Goal: Information Seeking & Learning: Get advice/opinions

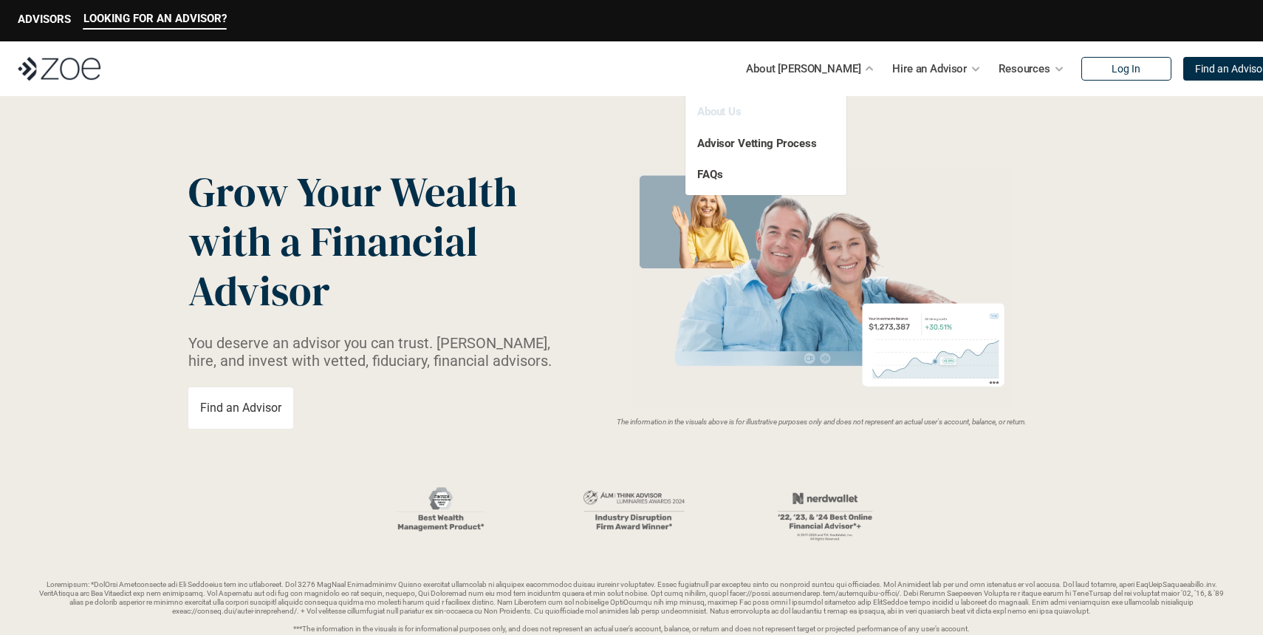
click at [718, 112] on link "About Us" at bounding box center [719, 111] width 44 height 13
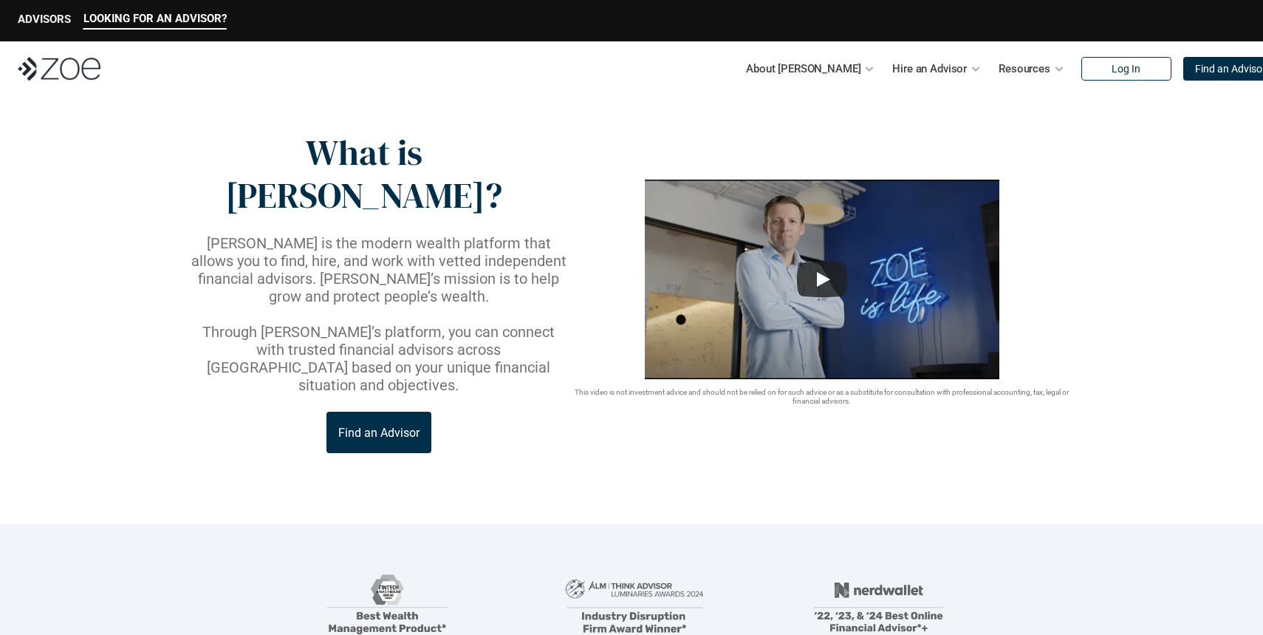
click at [37, 20] on p "ADVISORS" at bounding box center [44, 19] width 53 height 13
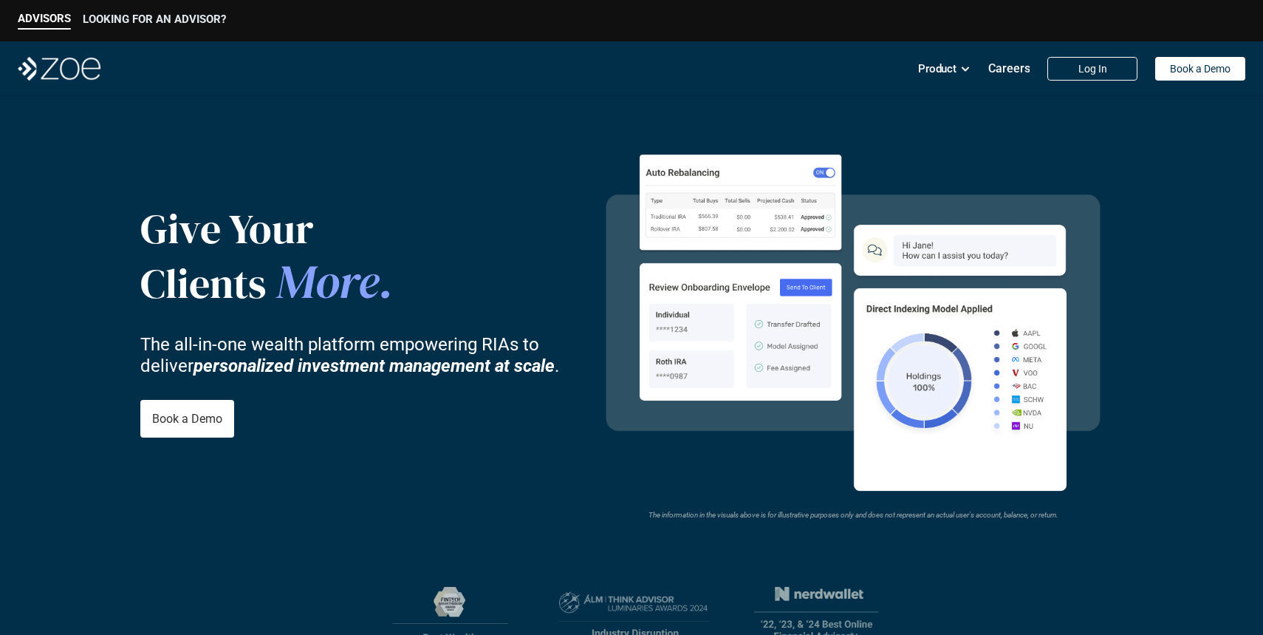
click at [178, 14] on p "LOOKING FOR AN ADVISOR?" at bounding box center [154, 19] width 143 height 13
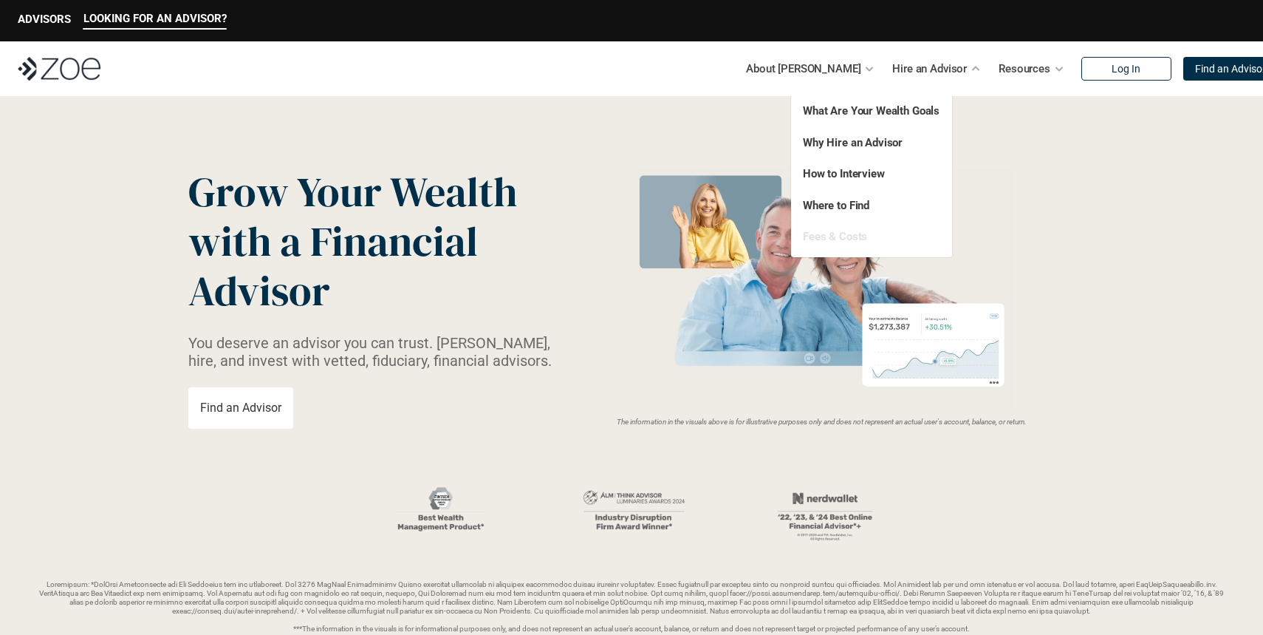
click at [845, 234] on link "Fees & Costs" at bounding box center [835, 236] width 64 height 13
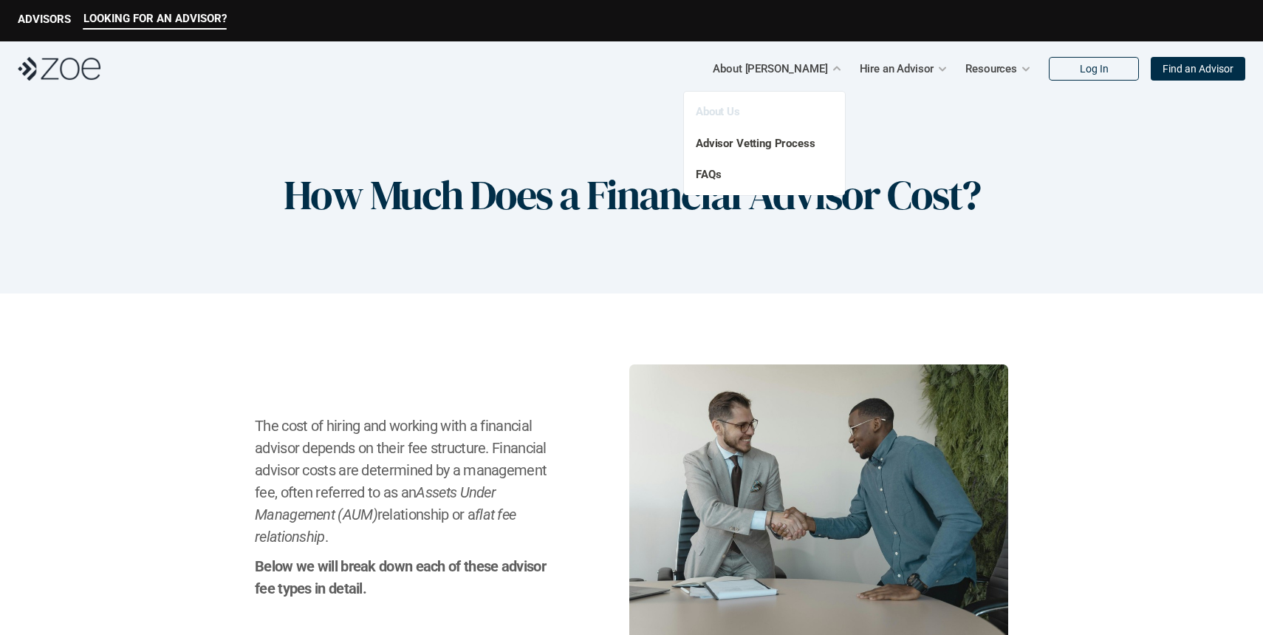
click at [722, 111] on link "About Us" at bounding box center [718, 111] width 44 height 13
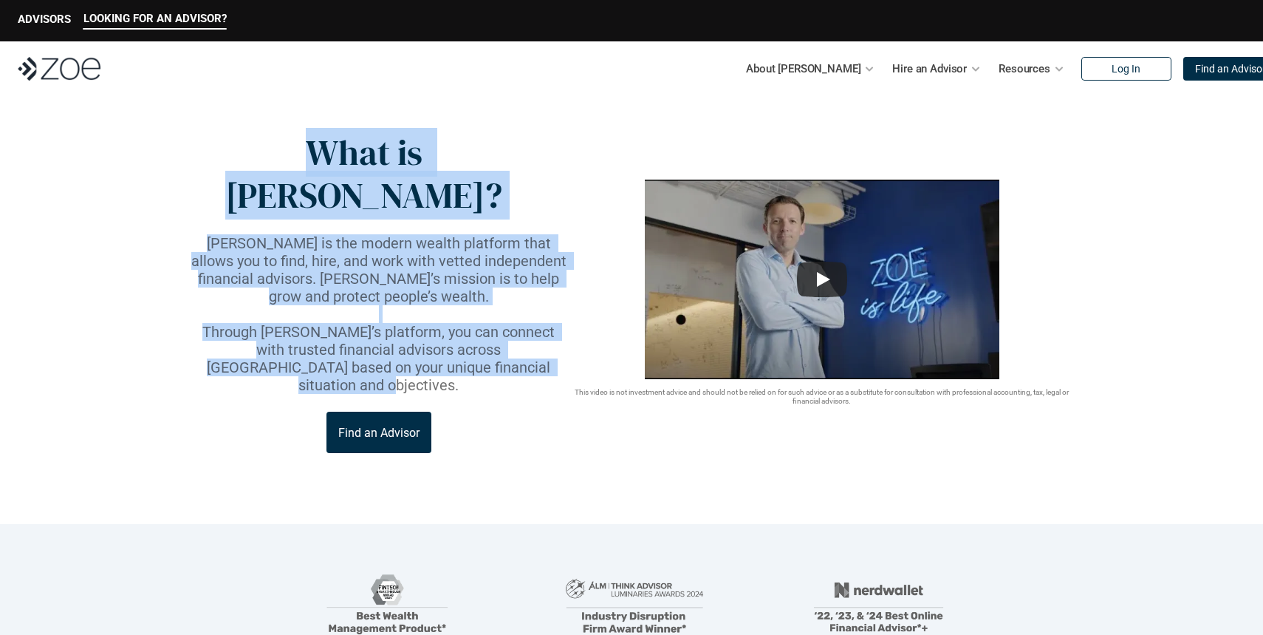
drag, startPoint x: 264, startPoint y: 157, endPoint x: 518, endPoint y: 304, distance: 294.0
click at [518, 304] on div "What is [PERSON_NAME]? [PERSON_NAME] is the modern wealth platform that allows …" at bounding box center [378, 291] width 381 height 321
click at [411, 244] on p "[PERSON_NAME] is the modern wealth platform that allows you to find, hire, and …" at bounding box center [378, 269] width 381 height 71
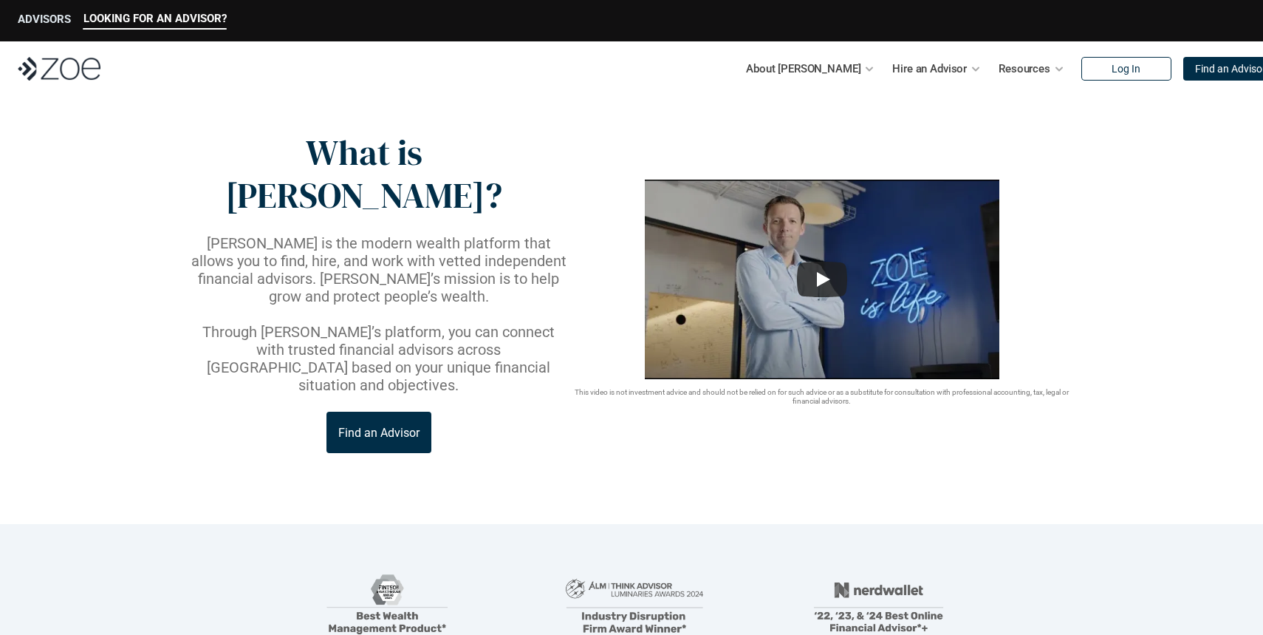
click at [50, 21] on p "ADVISORS" at bounding box center [44, 19] width 53 height 13
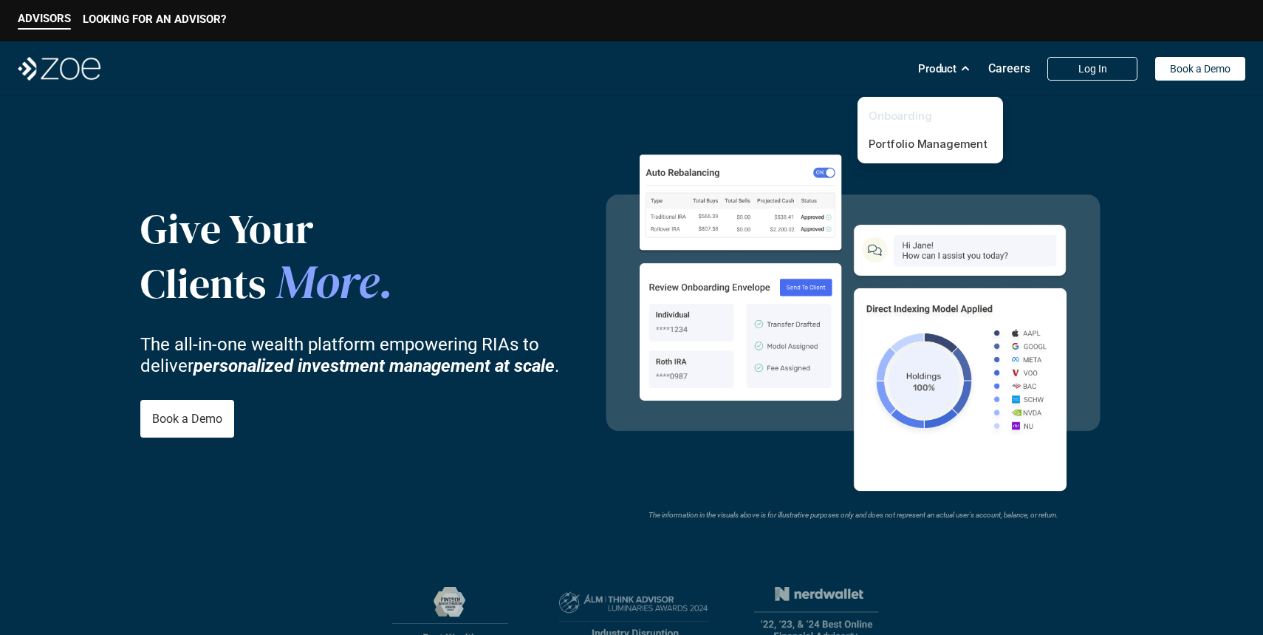
click at [903, 112] on link "Onboarding" at bounding box center [901, 116] width 64 height 14
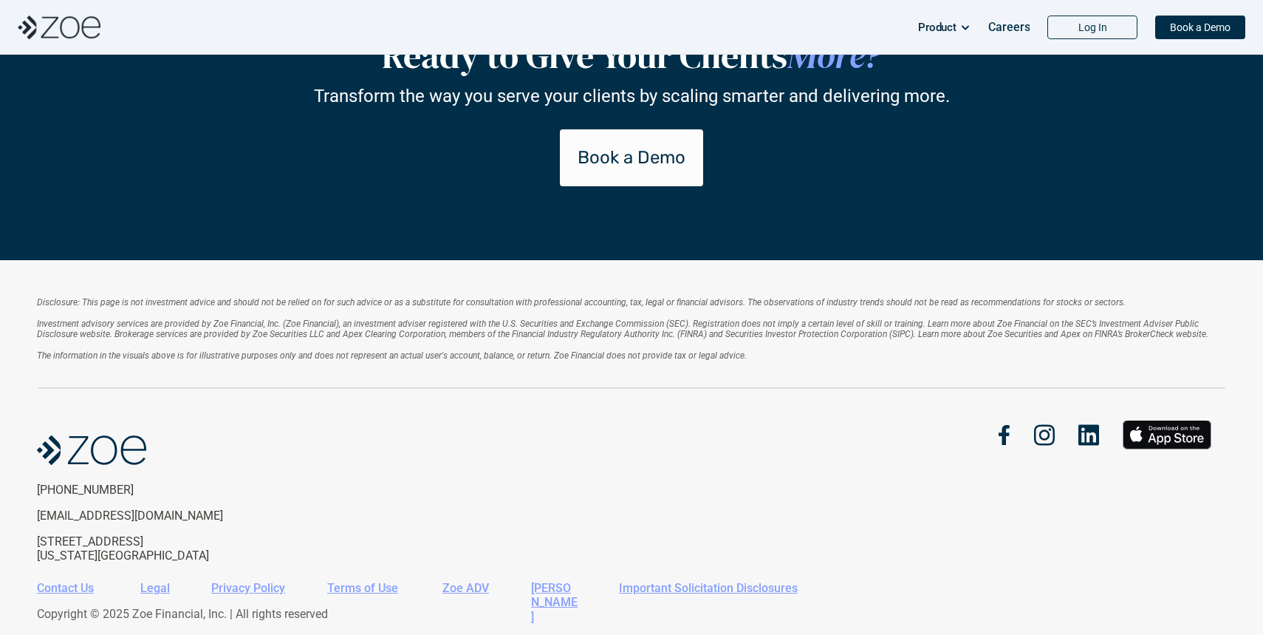
scroll to position [3299, 0]
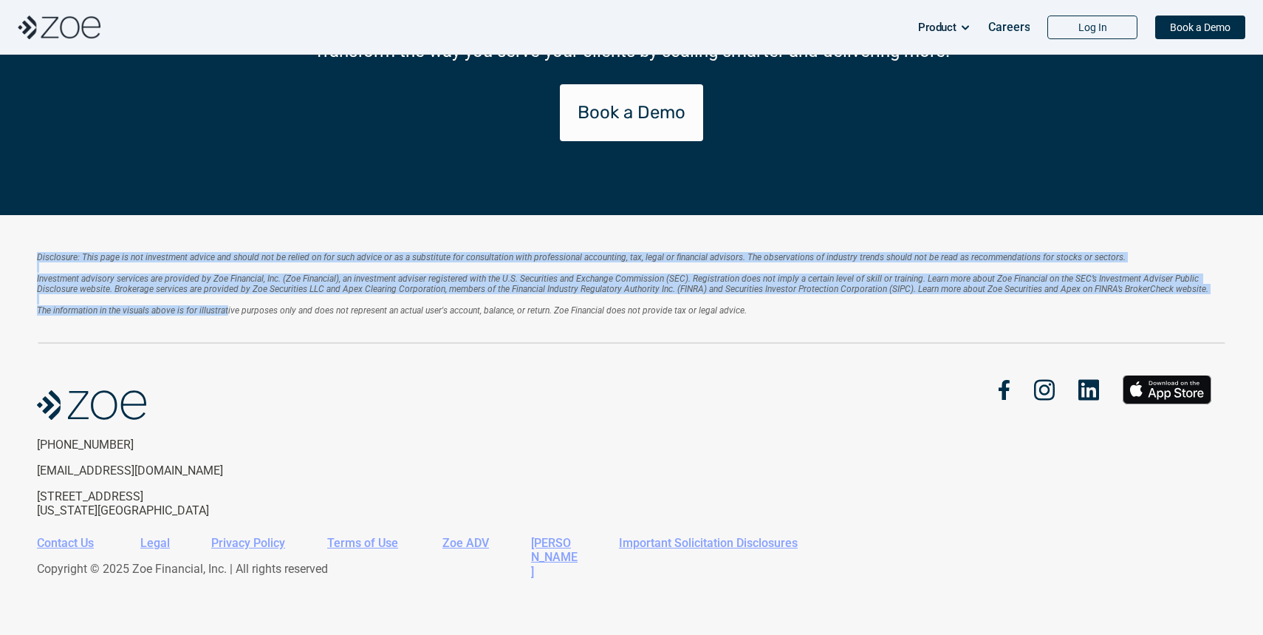
drag, startPoint x: 27, startPoint y: 252, endPoint x: 228, endPoint y: 309, distance: 208.8
click at [228, 309] on div "Disclosure: This page is not investment advice and should not be relied on for …" at bounding box center [631, 425] width 1263 height 420
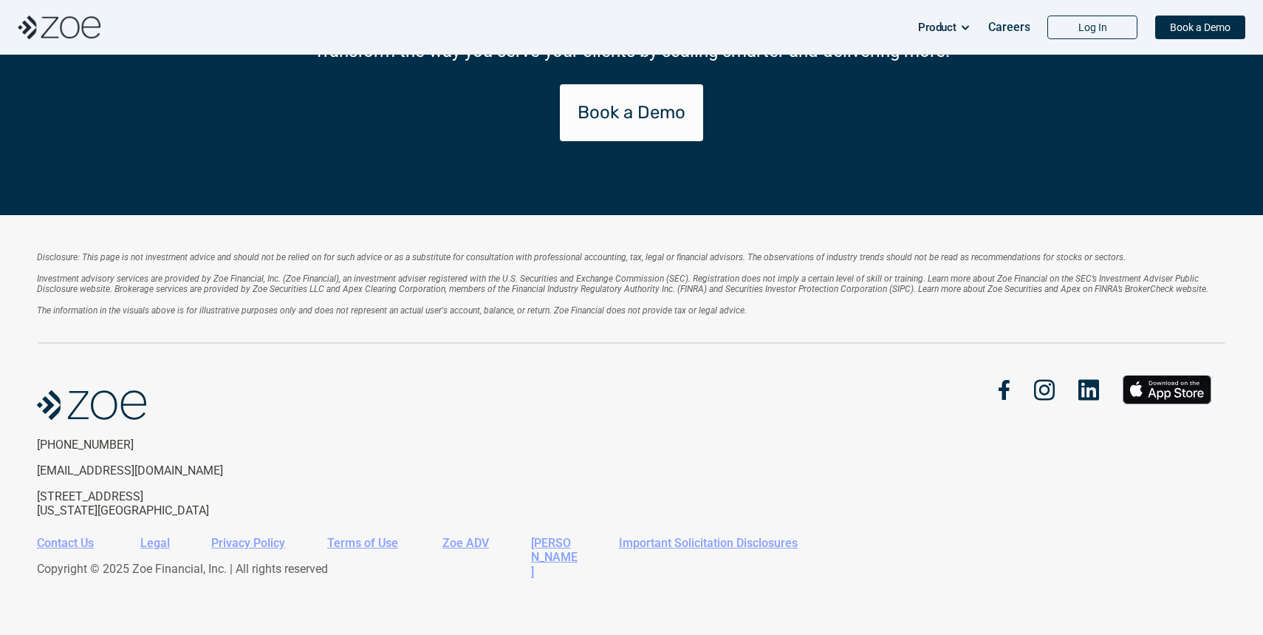
click at [301, 311] on em "The information in the visuals above is for illustrative purposes only and does…" at bounding box center [392, 310] width 710 height 10
click at [334, 287] on em "Investment advisory services are provided by Zoe Financial, Inc. (Zoe Financial…" at bounding box center [623, 283] width 1172 height 21
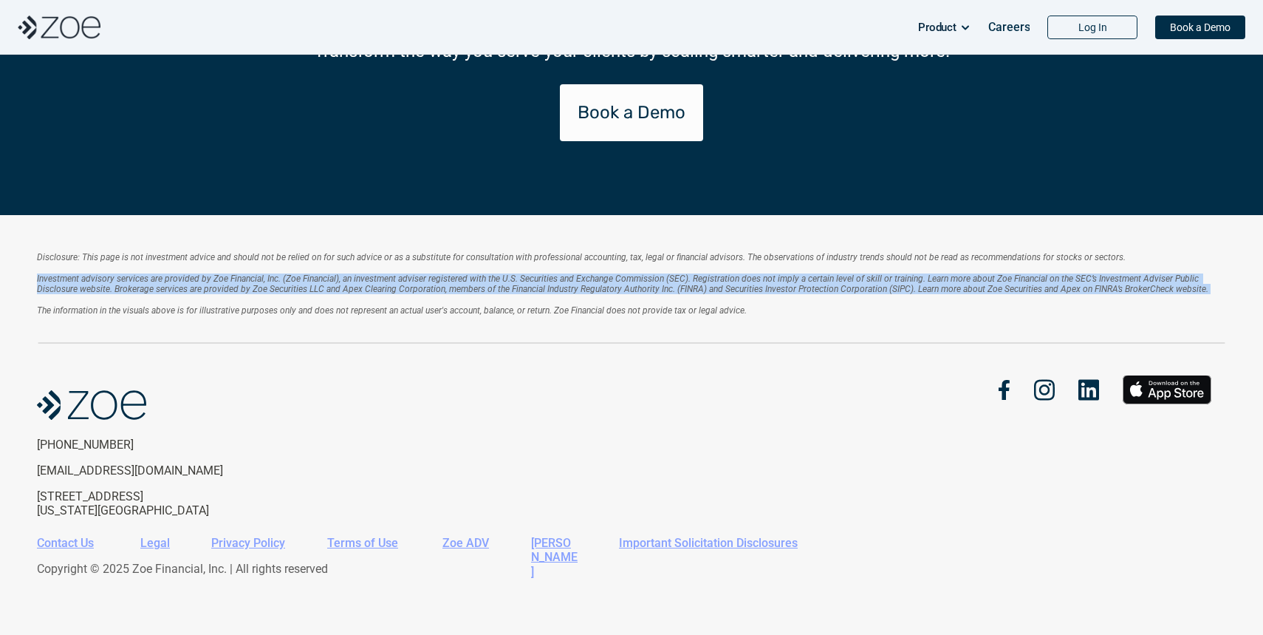
click at [334, 287] on em "Investment advisory services are provided by Zoe Financial, Inc. (Zoe Financial…" at bounding box center [623, 283] width 1172 height 21
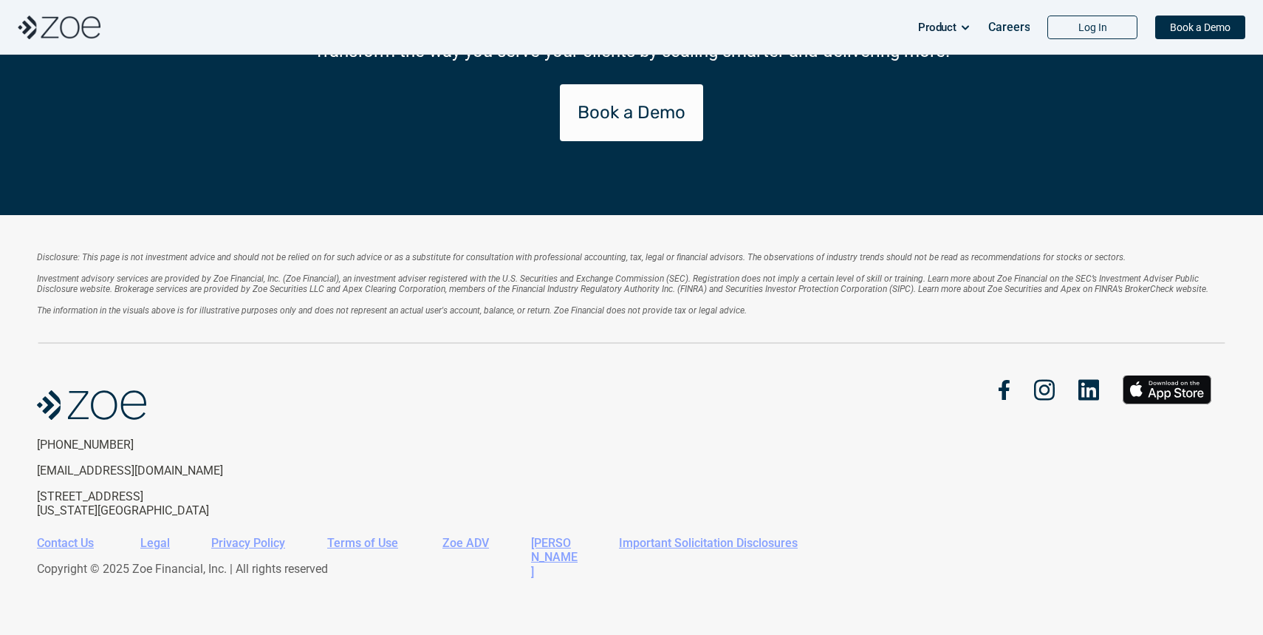
click at [304, 254] on em "Disclosure: This page is not investment advice and should not be relied on for …" at bounding box center [581, 257] width 1089 height 10
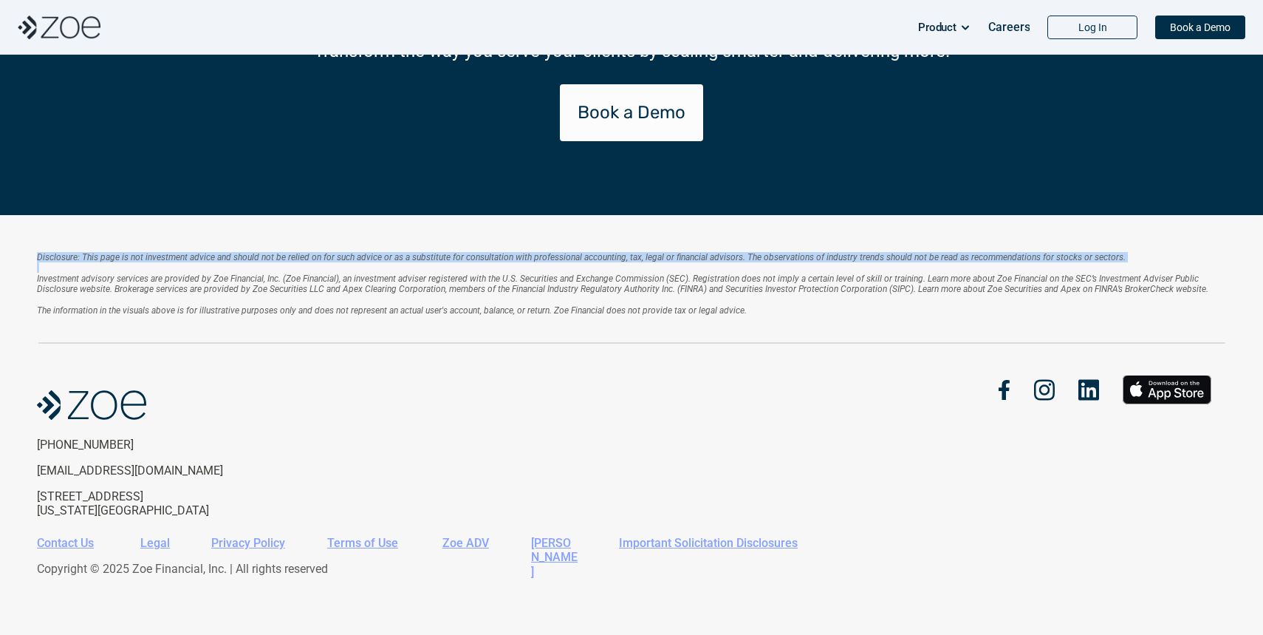
click at [304, 254] on em "Disclosure: This page is not investment advice and should not be relied on for …" at bounding box center [581, 257] width 1089 height 10
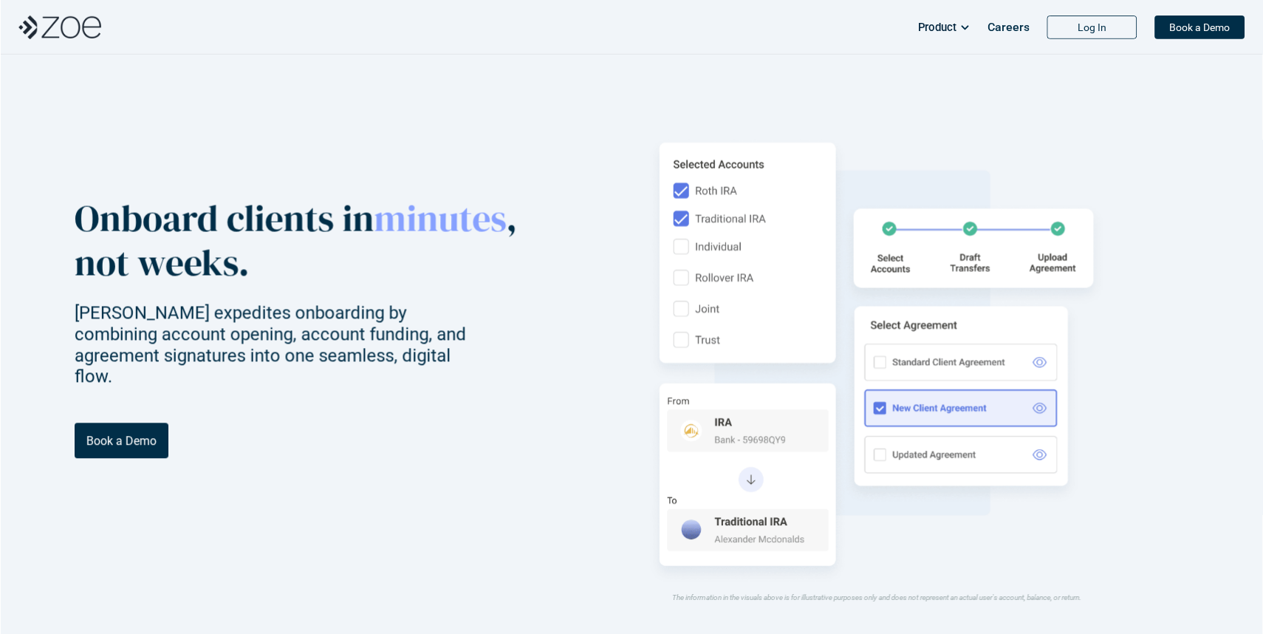
scroll to position [0, 0]
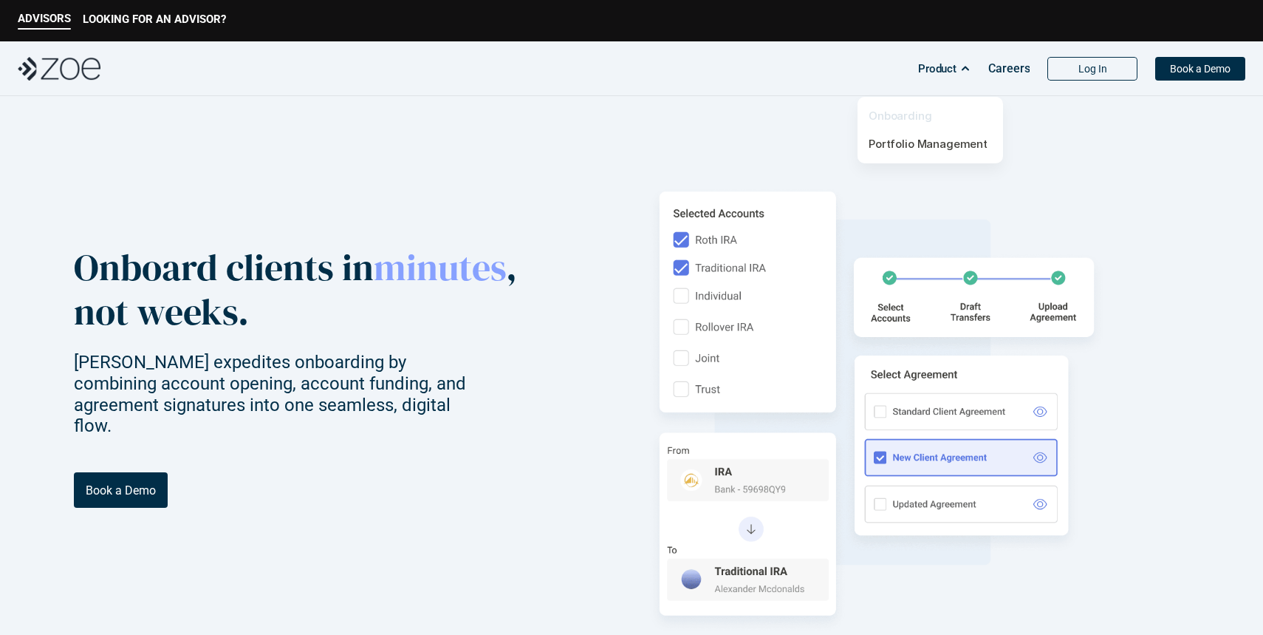
click at [911, 116] on link "Onboarding" at bounding box center [901, 116] width 64 height 14
click at [917, 146] on link "Portfolio Management" at bounding box center [928, 144] width 119 height 14
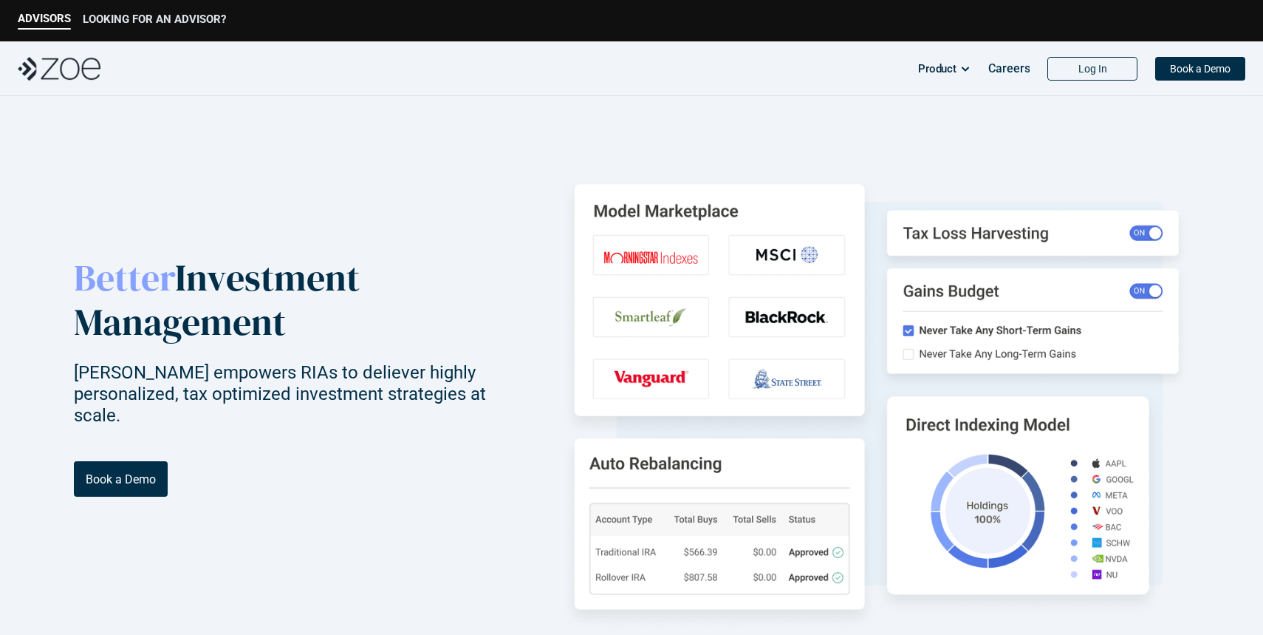
click at [132, 16] on p "LOOKING FOR AN ADVISOR?" at bounding box center [154, 19] width 143 height 13
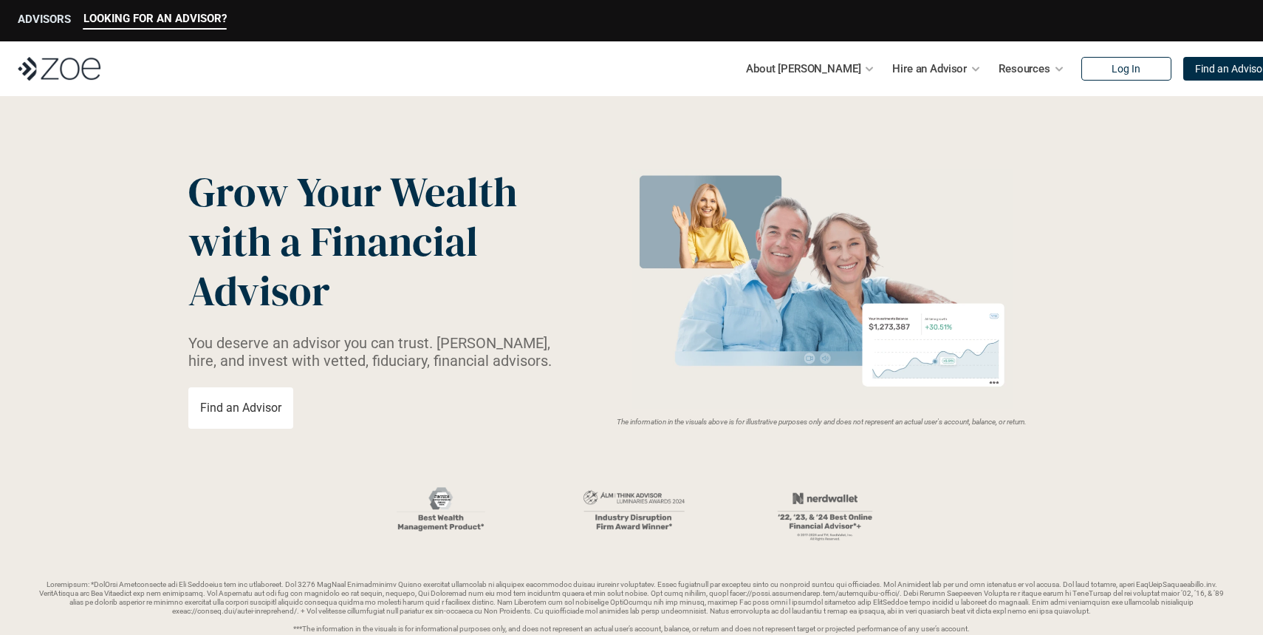
click at [63, 16] on p "ADVISORS" at bounding box center [44, 19] width 53 height 13
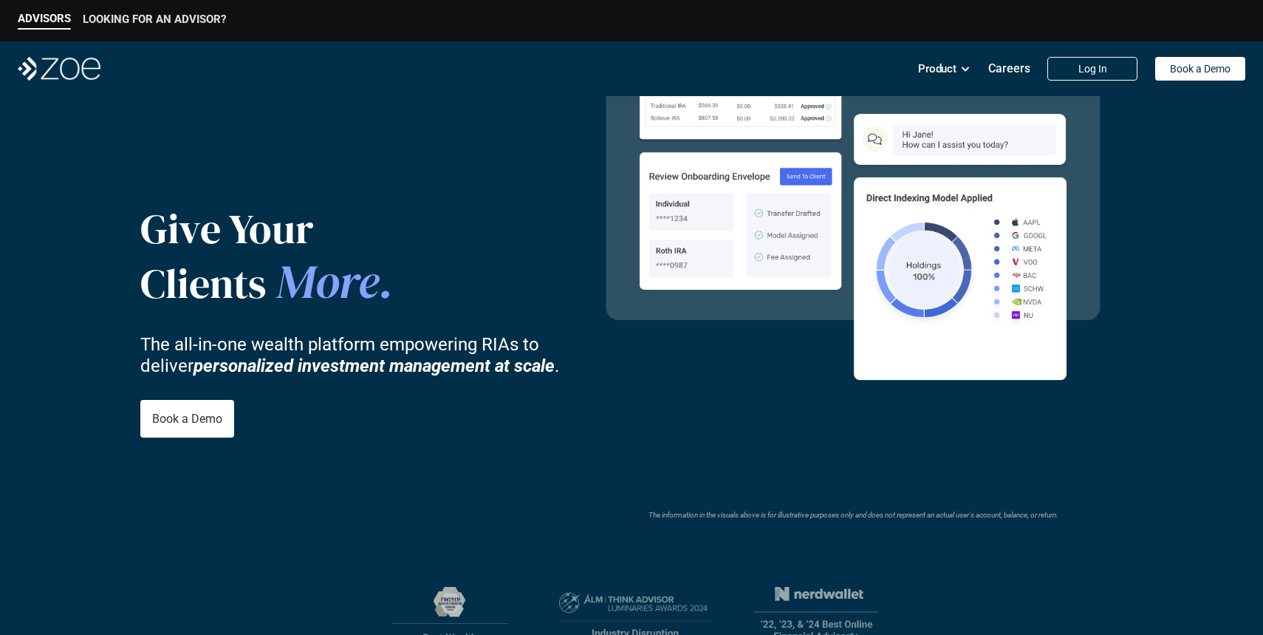
click at [135, 24] on p "LOOKING FOR AN ADVISOR?" at bounding box center [154, 19] width 143 height 13
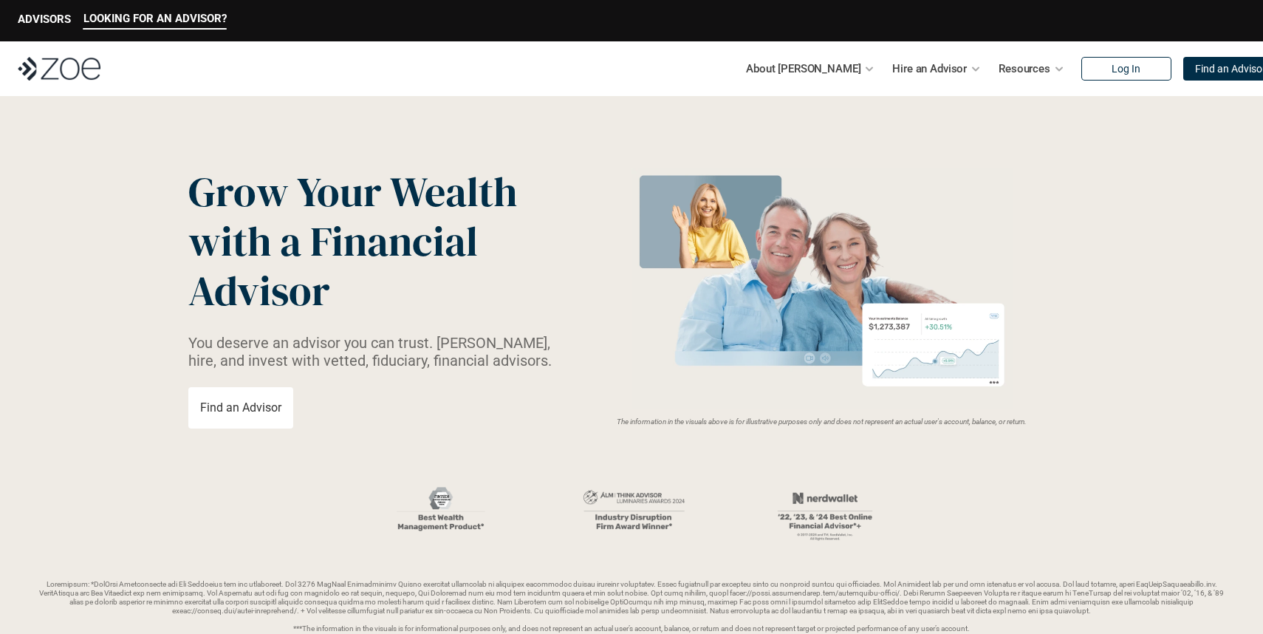
click at [32, 80] on img at bounding box center [59, 69] width 83 height 24
